Goal: Find specific fact

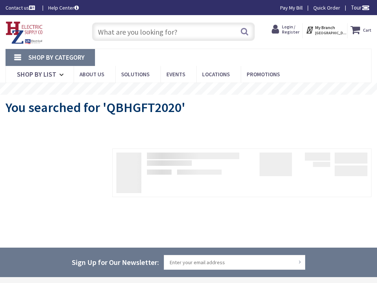
type input "[STREET_ADDRESS][US_STATE]"
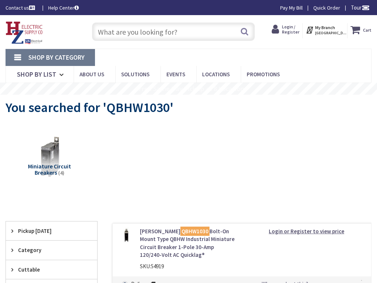
type input "[STREET_ADDRESS][US_STATE]"
